Goal: Task Accomplishment & Management: Use online tool/utility

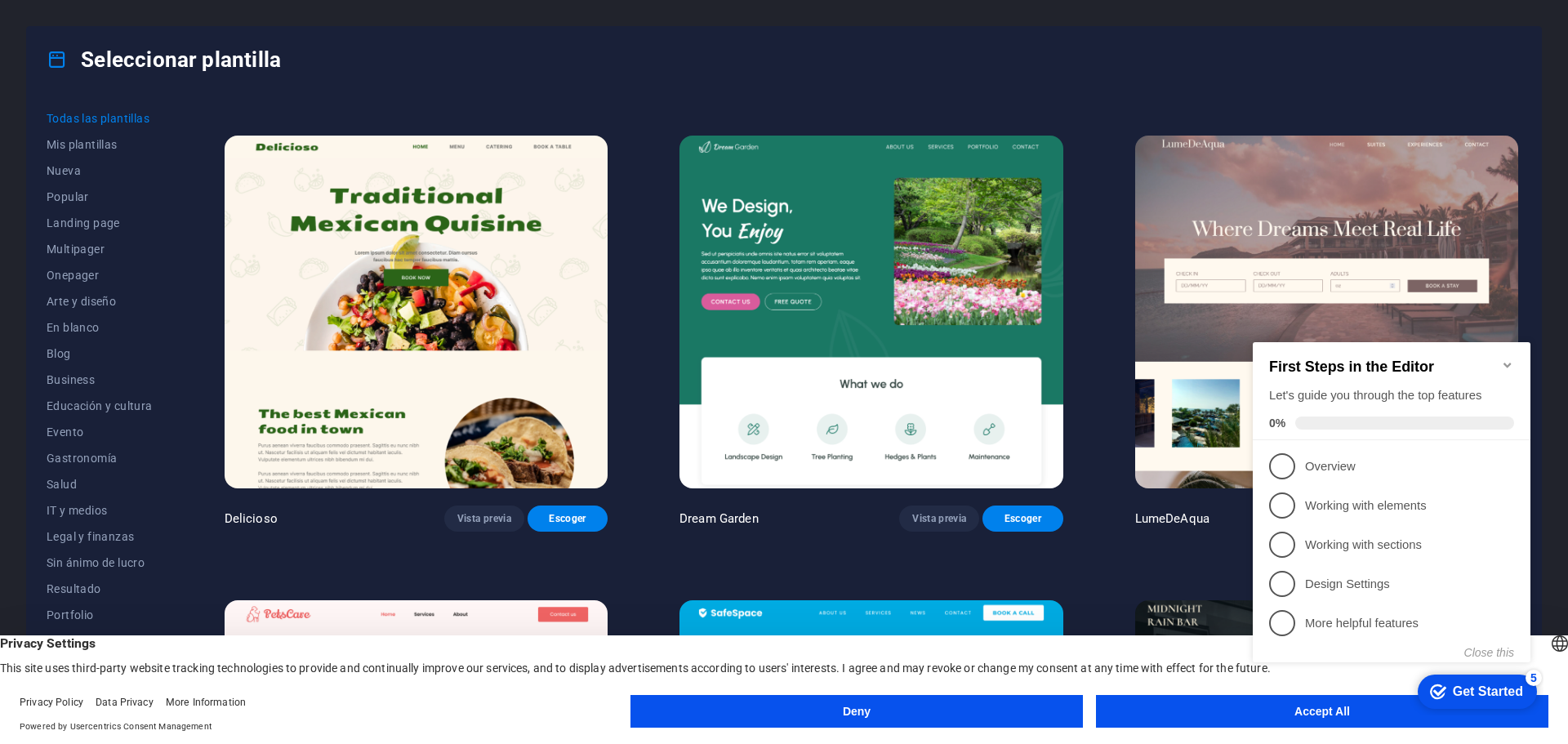
scroll to position [3265, 0]
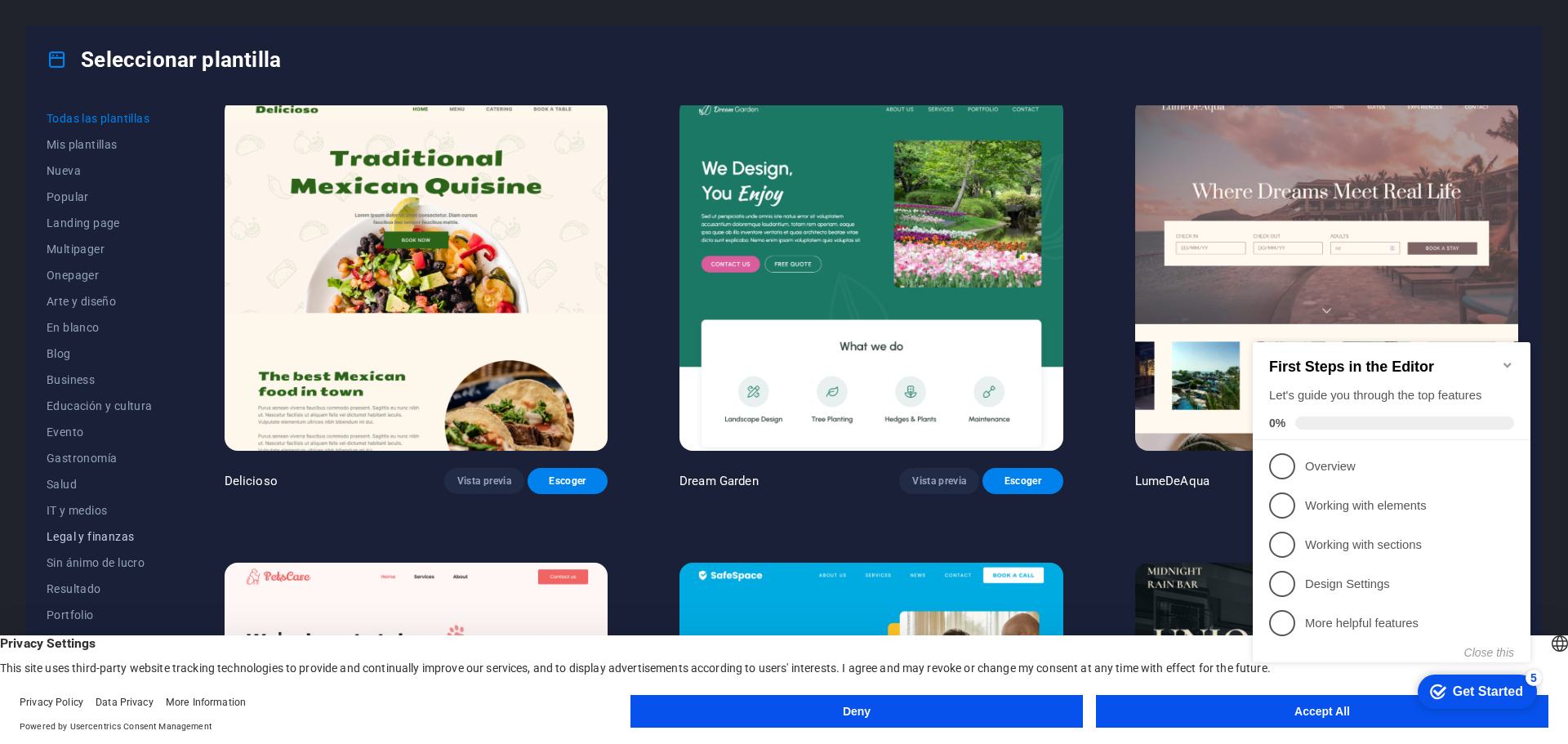
click at [117, 534] on span "Legal y finanzas" at bounding box center [100, 536] width 106 height 13
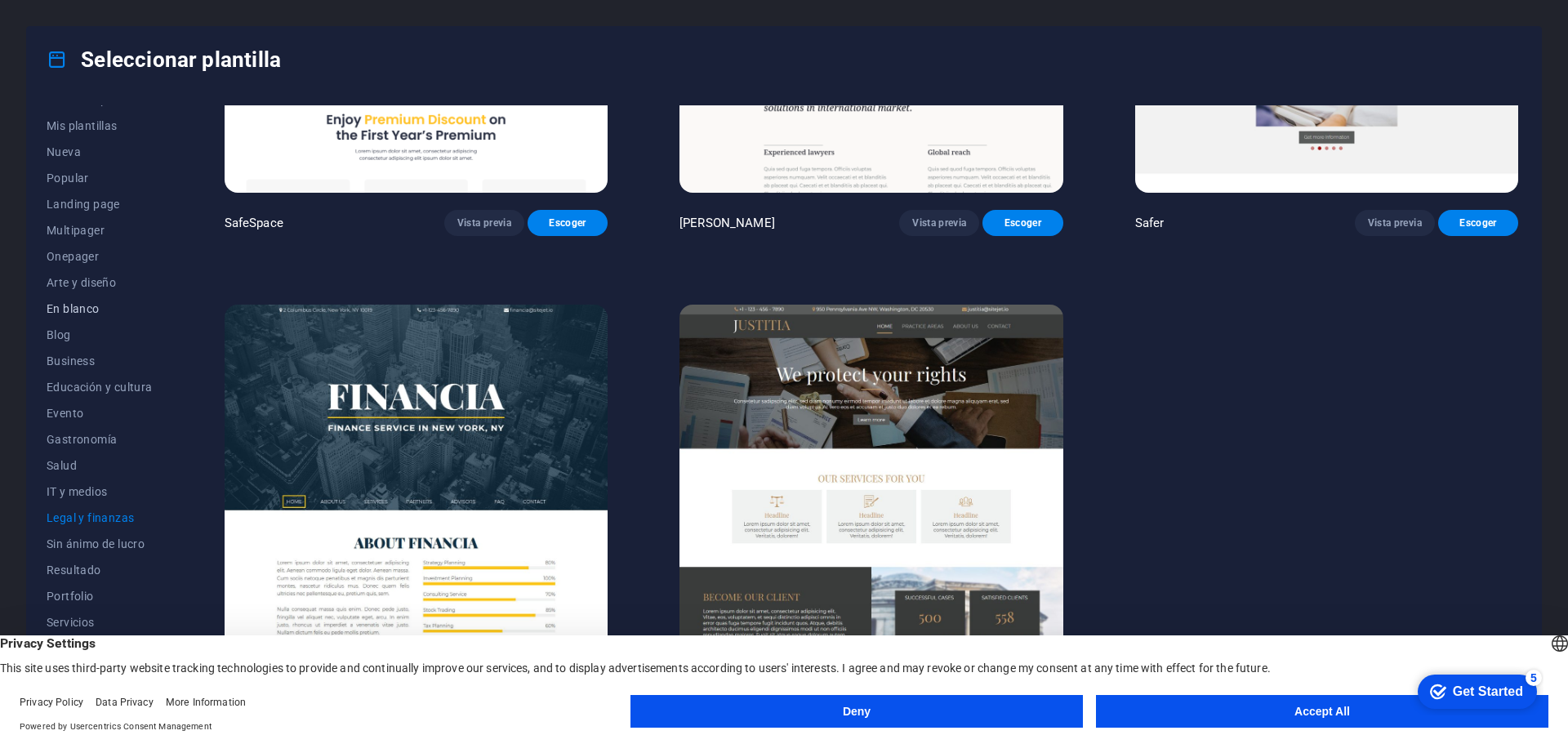
scroll to position [0, 0]
click at [66, 164] on span "Nueva" at bounding box center [100, 170] width 106 height 13
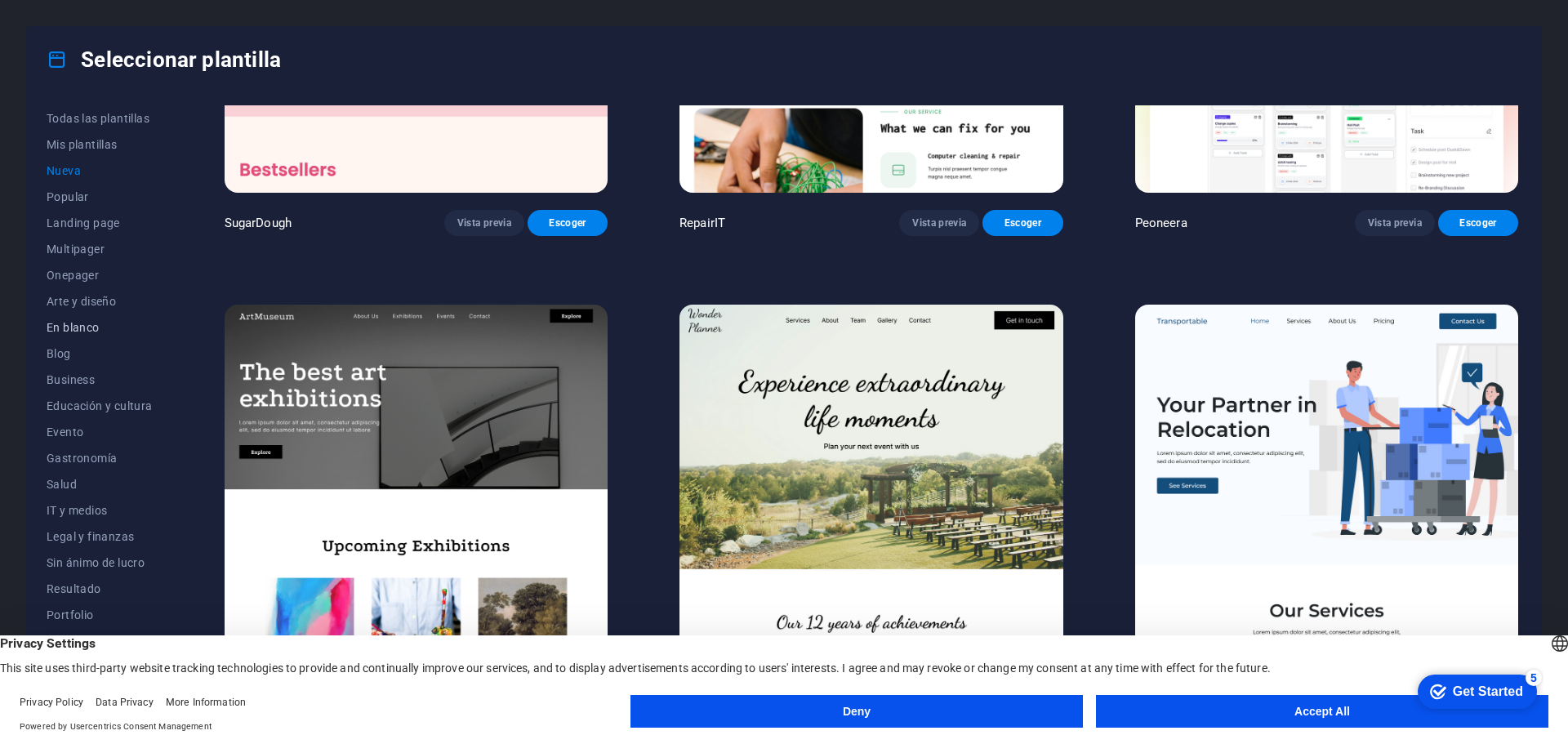
click at [89, 329] on span "En blanco" at bounding box center [100, 327] width 106 height 13
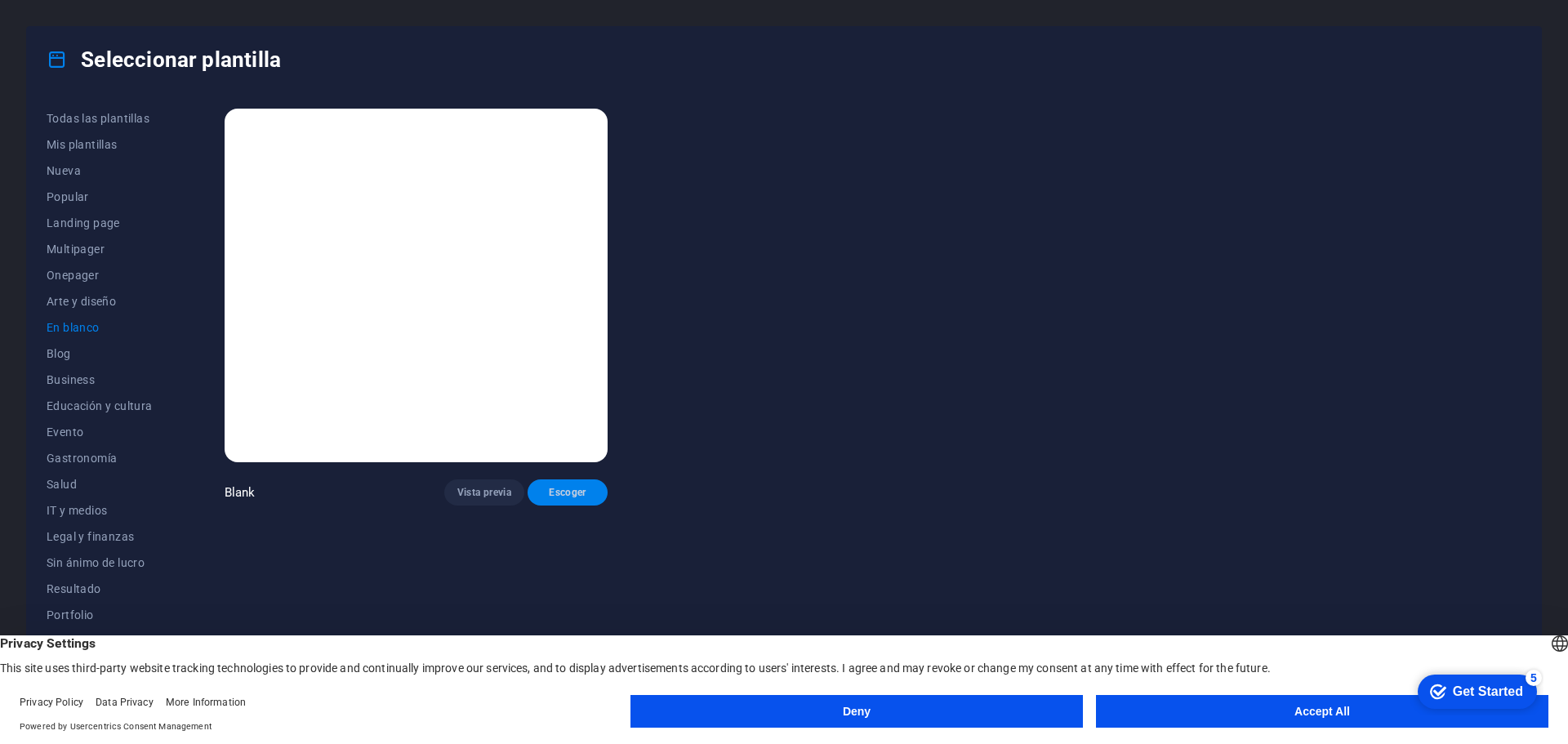
click at [570, 491] on span "Escoger" at bounding box center [568, 492] width 54 height 13
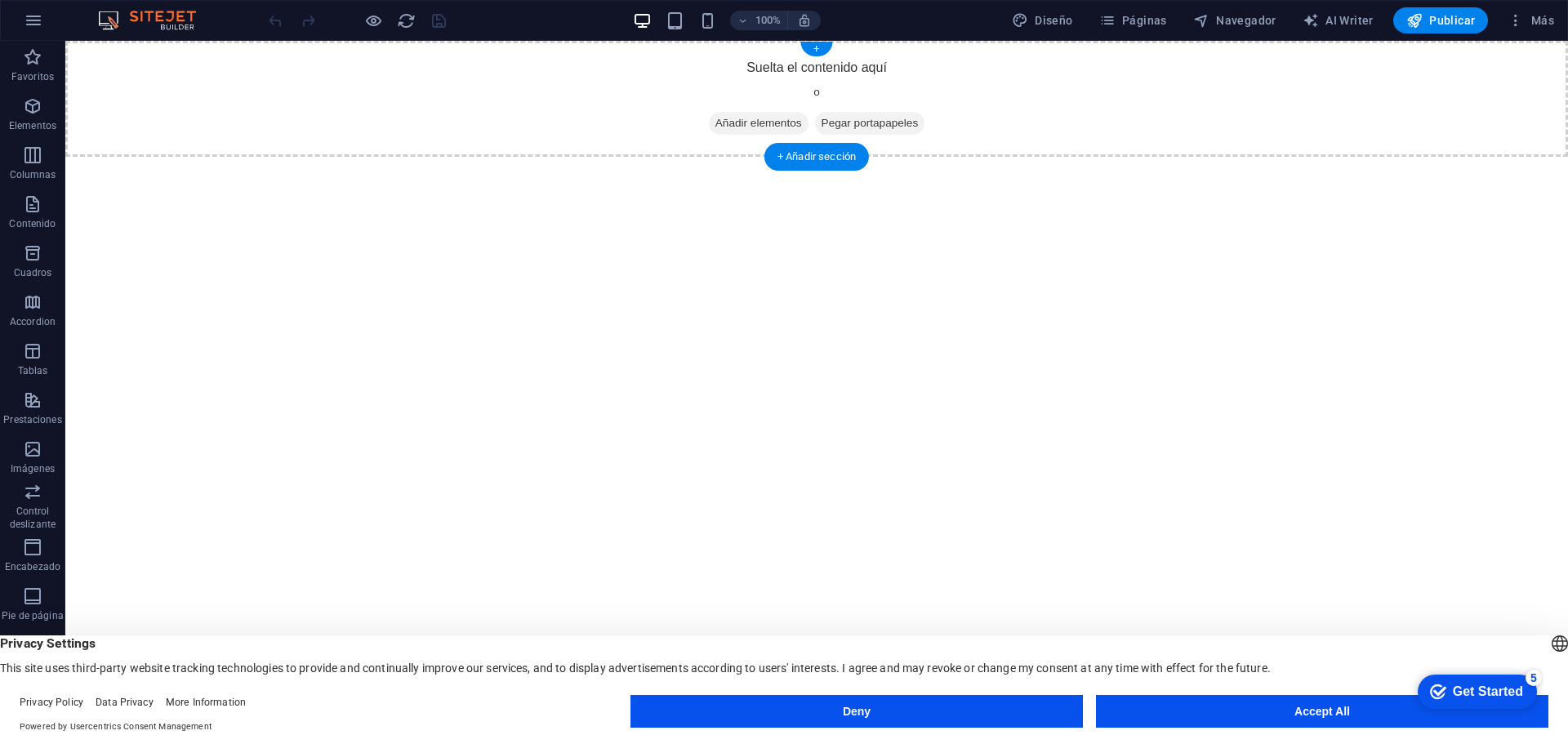
click at [749, 121] on span "Añadir elementos" at bounding box center [758, 123] width 100 height 23
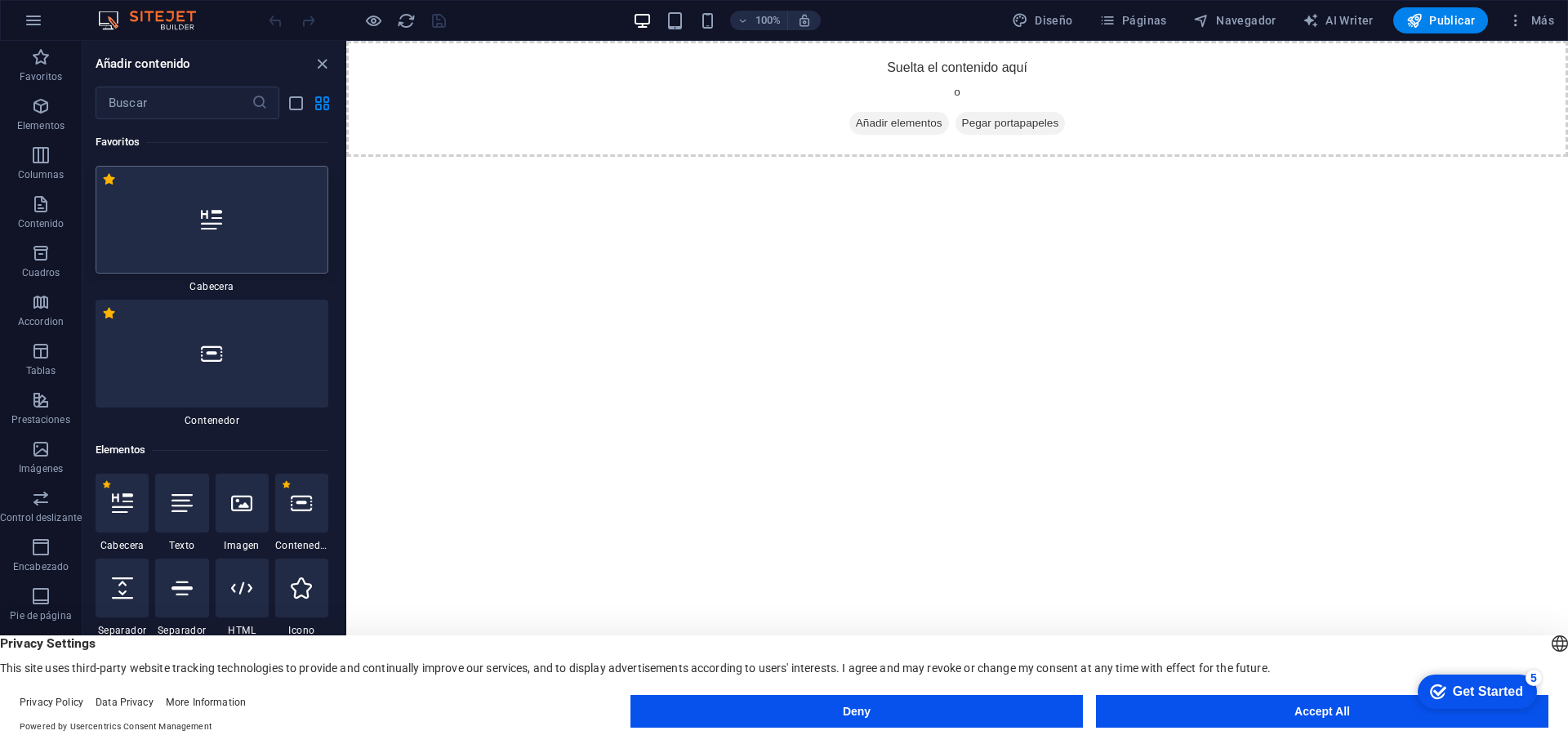
click at [206, 199] on div at bounding box center [212, 220] width 233 height 108
